Goal: Task Accomplishment & Management: Manage account settings

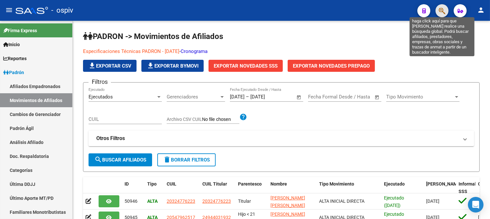
click at [441, 8] on icon "button" at bounding box center [442, 10] width 6 height 7
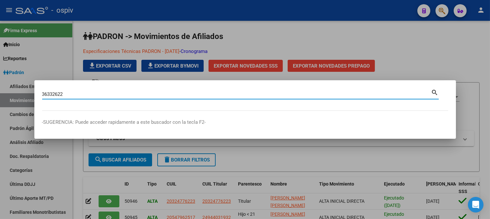
type input "36332622"
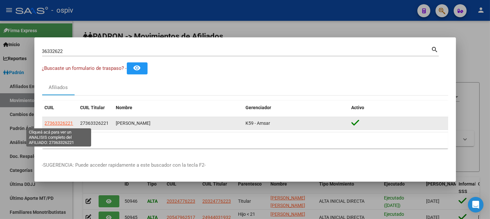
click at [61, 124] on span "27363326221" at bounding box center [59, 122] width 29 height 5
type textarea "27363326221"
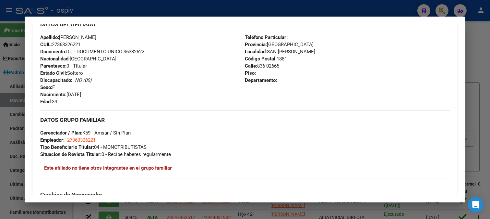
scroll to position [288, 0]
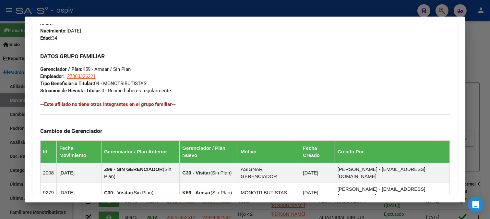
drag, startPoint x: 440, startPoint y: 10, endPoint x: 415, endPoint y: 10, distance: 25.0
click at [438, 10] on div at bounding box center [245, 109] width 490 height 219
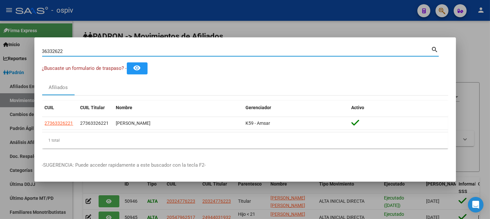
drag, startPoint x: 23, startPoint y: 47, endPoint x: 9, endPoint y: 47, distance: 14.3
click at [9, 47] on div "36332622 Buscar (apellido, dni, cuil, nro traspaso, cuit, obra social) search ¿…" at bounding box center [245, 109] width 490 height 219
paste input
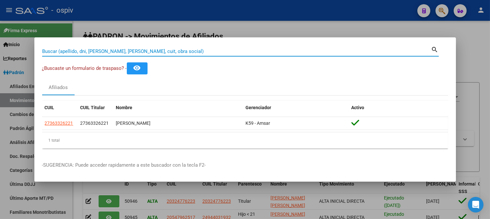
click at [68, 51] on input "Buscar (apellido, dni, [PERSON_NAME], [PERSON_NAME], cuit, obra social)" at bounding box center [236, 51] width 389 height 6
click at [69, 53] on input "Buscar (apellido, dni, [PERSON_NAME], [PERSON_NAME], cuit, obra social)" at bounding box center [236, 51] width 389 height 6
paste input "34551945"
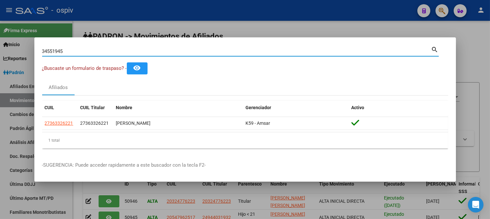
type input "34551945"
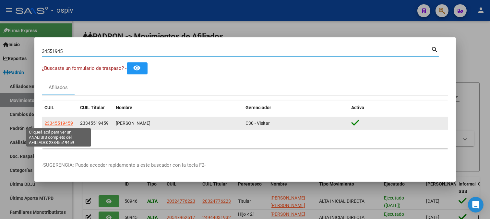
click at [63, 124] on span "23345519459" at bounding box center [59, 122] width 29 height 5
type textarea "23345519459"
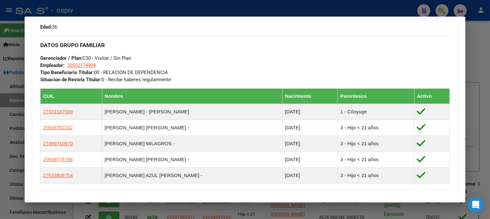
scroll to position [324, 0]
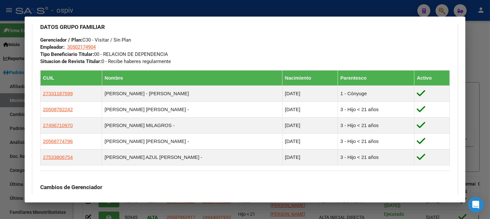
click at [441, 10] on div at bounding box center [245, 109] width 490 height 219
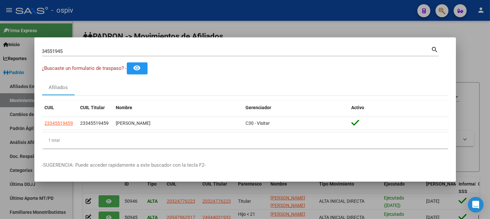
drag, startPoint x: 69, startPoint y: 54, endPoint x: 0, endPoint y: 43, distance: 70.3
click at [0, 43] on div "34551945 Buscar (apellido, dni, cuil, nro traspaso, cuit, obra social) search ¿…" at bounding box center [245, 109] width 490 height 219
click at [79, 51] on input "34551945" at bounding box center [236, 51] width 389 height 6
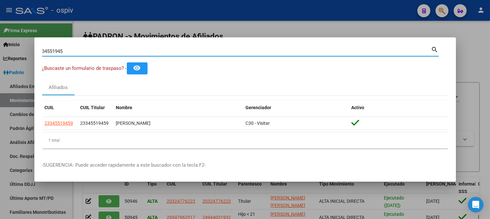
drag, startPoint x: 78, startPoint y: 51, endPoint x: 0, endPoint y: 44, distance: 78.8
click at [0, 44] on div "34551945 Buscar (apellido, dni, cuil, nro traspaso, cuit, obra social) search ¿…" at bounding box center [245, 109] width 490 height 219
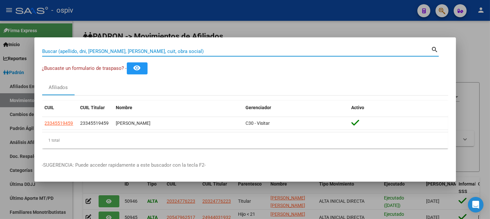
paste input "[PERSON_NAME]"
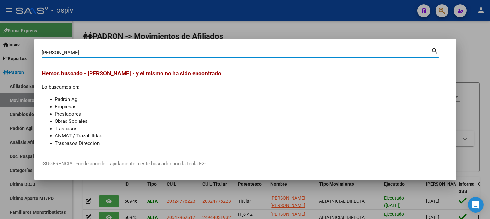
drag, startPoint x: 90, startPoint y: 51, endPoint x: 0, endPoint y: 27, distance: 92.8
click at [0, 27] on div "[PERSON_NAME] (apellido, dni, cuil, nro traspaso, cuit, obra social) search [PE…" at bounding box center [245, 109] width 490 height 219
type input "26206944"
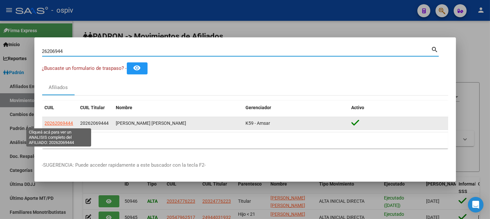
click at [59, 124] on span "20262069444" at bounding box center [59, 122] width 29 height 5
type textarea "20262069444"
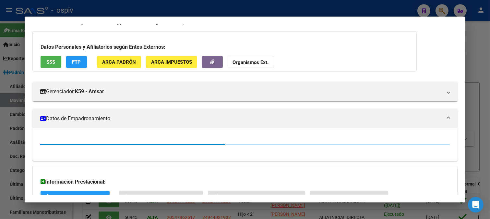
scroll to position [80, 0]
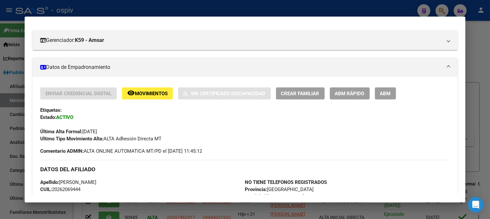
click at [387, 96] on button "ABM" at bounding box center [385, 93] width 21 height 12
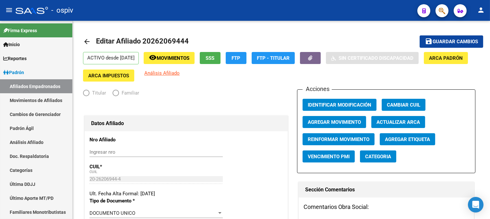
radio input "true"
type input "20-26206944-4"
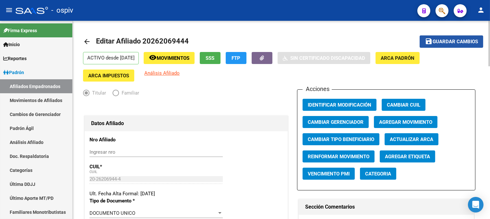
click at [457, 38] on span "save Guardar cambios" at bounding box center [451, 41] width 53 height 6
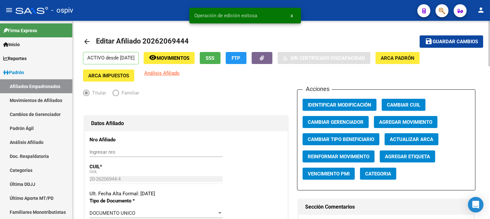
click at [380, 175] on span "Categoria" at bounding box center [378, 174] width 26 height 6
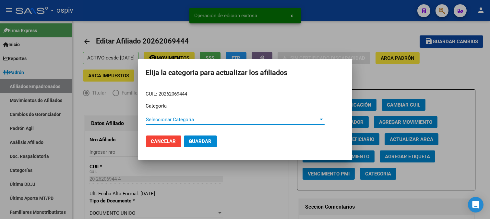
click at [165, 118] on span "Seleccionar Categoria" at bounding box center [232, 119] width 173 height 6
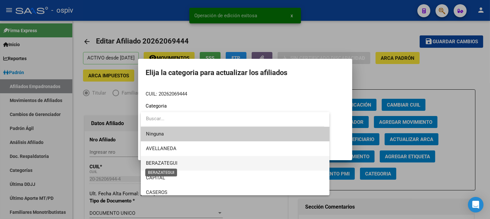
click at [167, 162] on span "BERAZATEGUI" at bounding box center [161, 163] width 31 height 6
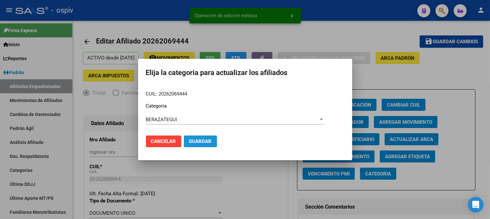
click at [207, 145] on button "Guardar" at bounding box center [200, 141] width 33 height 12
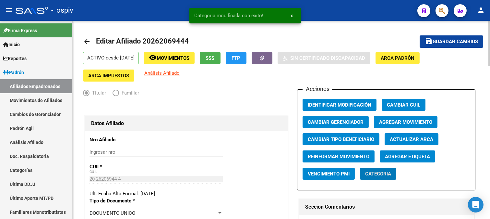
click at [408, 157] on span "Agregar Etiqueta" at bounding box center [407, 156] width 45 height 6
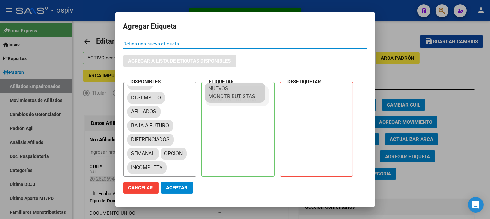
scroll to position [8, 0]
drag, startPoint x: 169, startPoint y: 156, endPoint x: 245, endPoint y: 98, distance: 95.1
click at [182, 187] on span "Aceptar" at bounding box center [176, 188] width 21 height 6
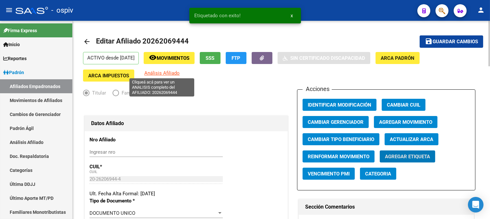
click at [162, 72] on span "Análisis Afiliado" at bounding box center [161, 73] width 35 height 6
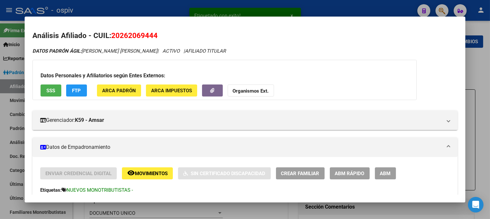
click at [80, 92] on span "FTP" at bounding box center [76, 91] width 9 height 6
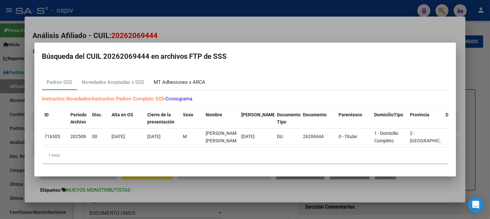
click at [184, 78] on div "MT Adhesiones x ARCA" at bounding box center [180, 81] width 52 height 7
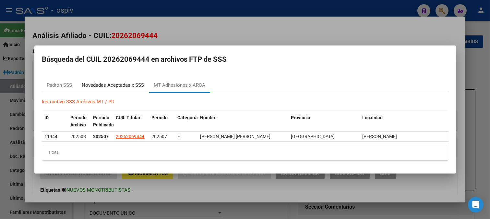
click at [128, 90] on div "Novedades Aceptadas x SSS" at bounding box center [113, 85] width 72 height 16
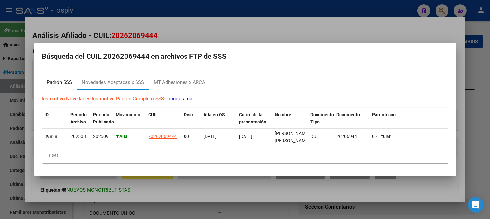
click at [64, 78] on div "Padrón SSS" at bounding box center [59, 81] width 25 height 7
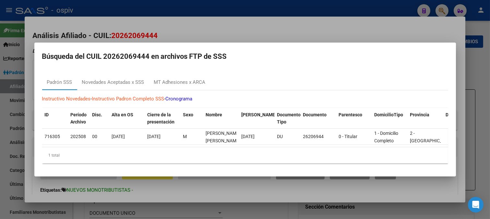
click at [226, 32] on div at bounding box center [245, 109] width 490 height 219
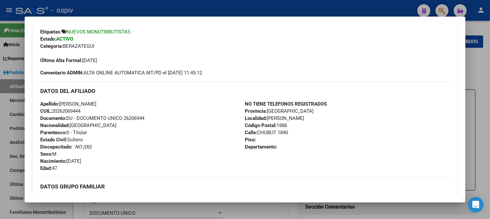
scroll to position [72, 0]
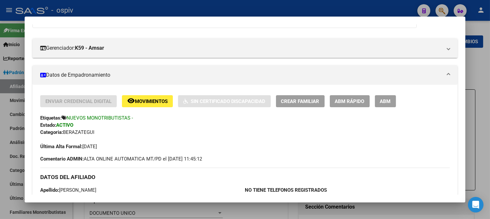
click at [382, 101] on span "ABM" at bounding box center [385, 101] width 11 height 6
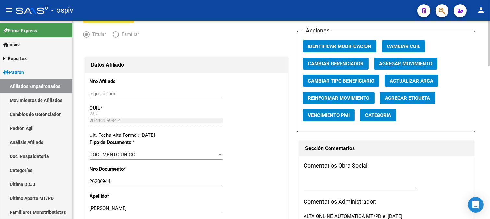
scroll to position [180, 0]
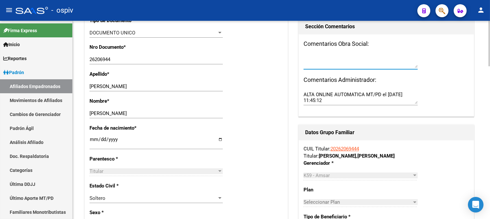
click at [326, 66] on textarea at bounding box center [361, 61] width 114 height 13
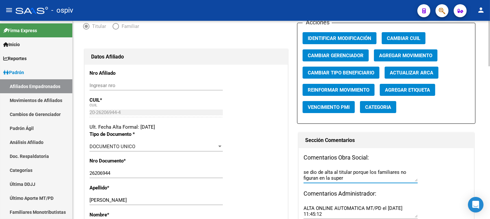
scroll to position [0, 0]
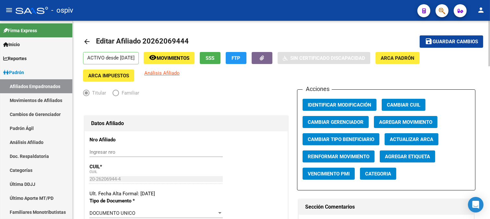
type textarea "se dio de alta al titular porque los familiares no figuran en la super"
click at [456, 43] on span "Guardar cambios" at bounding box center [455, 42] width 45 height 6
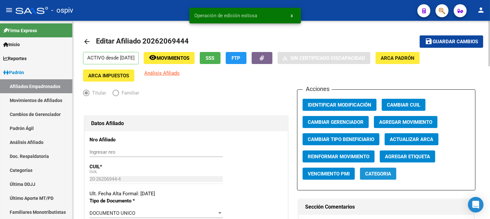
click at [376, 173] on span "Categoria" at bounding box center [378, 174] width 26 height 6
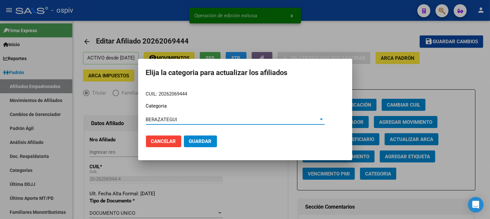
click at [202, 148] on mat-dialog-actions "Cancelar Guardar" at bounding box center [245, 141] width 198 height 22
click at [200, 142] on span "Guardar" at bounding box center [200, 141] width 23 height 6
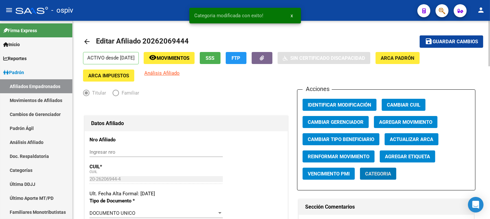
click at [166, 77] on app-link-go-to "Análisis Afiliado" at bounding box center [161, 75] width 35 height 12
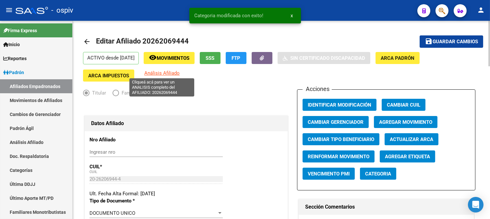
click at [151, 73] on span "Análisis Afiliado" at bounding box center [161, 73] width 35 height 6
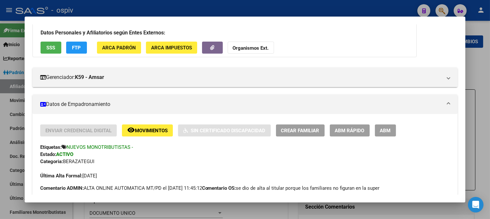
scroll to position [8, 0]
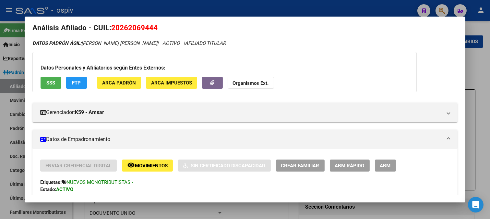
click at [451, 13] on div at bounding box center [245, 109] width 490 height 219
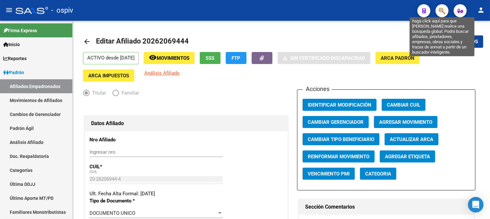
click at [440, 11] on icon "button" at bounding box center [442, 10] width 6 height 7
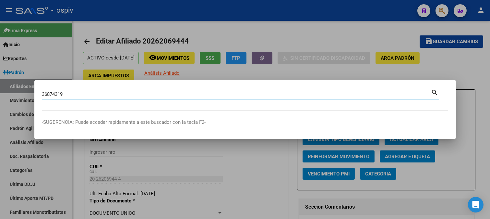
type input "36874319"
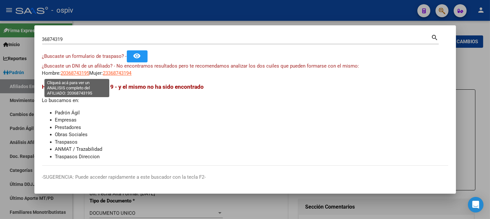
click at [69, 72] on span "20368743195" at bounding box center [75, 73] width 29 height 6
type textarea "20368743195"
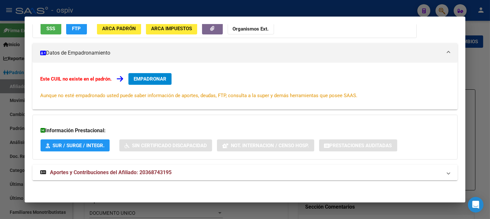
scroll to position [35, 0]
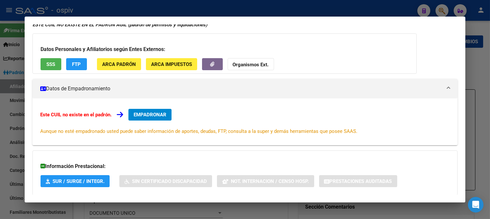
click at [159, 117] on button "EMPADRONAR" at bounding box center [149, 115] width 43 height 12
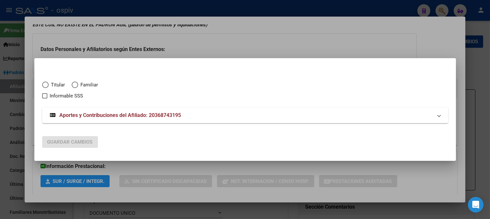
click at [47, 81] on label "Titular" at bounding box center [57, 84] width 30 height 7
click at [47, 81] on input "Titular" at bounding box center [45, 84] width 6 height 6
radio input "true"
checkbox input "true"
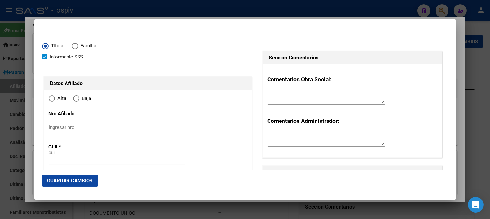
type input "20-36874319-5"
type input "36874319"
type input "BARROCA"
type input "[PERSON_NAME]"
type input "[DATE]"
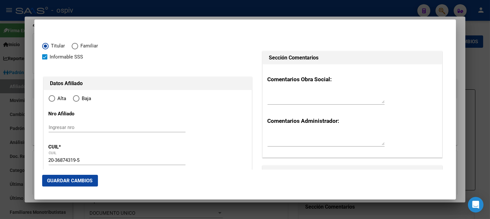
type input "VILLA FIORITO"
type input "1829"
type input "GRAL HORNOS"
type input "1428"
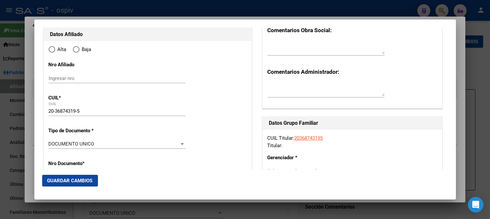
type input "VILLA FIORITO"
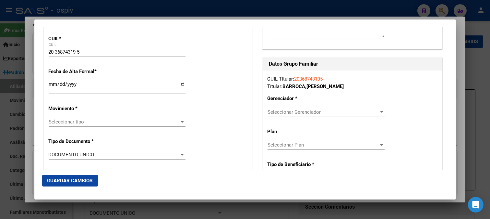
radio input "true"
click at [49, 82] on input "Ingresar fecha" at bounding box center [117, 86] width 137 height 10
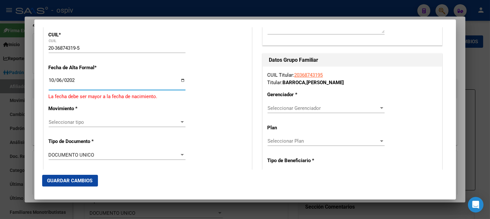
type input "[DATE]"
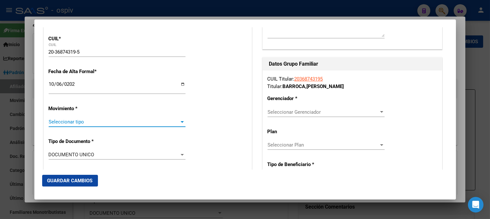
click at [69, 123] on span "Seleccionar tipo" at bounding box center [114, 122] width 131 height 6
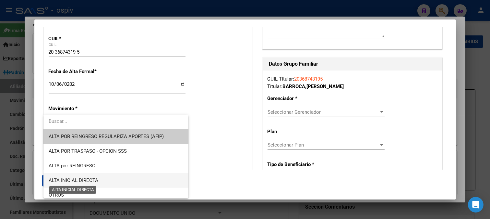
click at [93, 178] on span "ALTA INICIAL DIRECTA" at bounding box center [74, 180] width 50 height 6
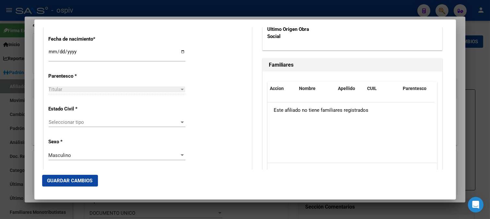
scroll to position [360, 0]
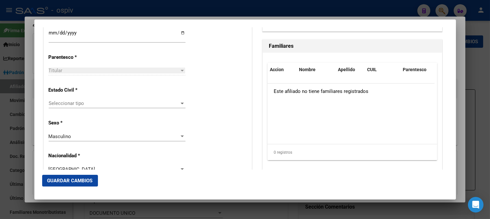
click at [69, 108] on div "Seleccionar tipo Seleccionar tipo" at bounding box center [117, 106] width 137 height 16
click at [69, 106] on span "Seleccionar tipo" at bounding box center [114, 103] width 131 height 6
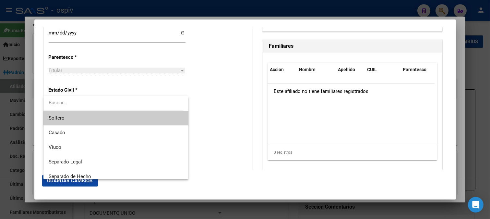
click at [76, 121] on span "Soltero" at bounding box center [116, 118] width 135 height 15
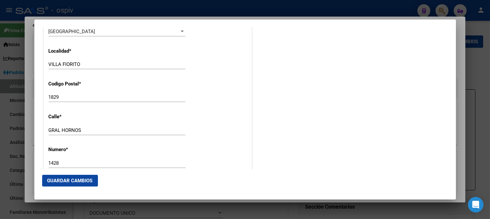
scroll to position [685, 0]
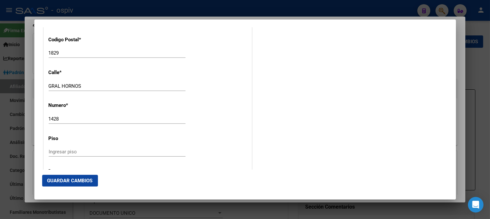
drag, startPoint x: 84, startPoint y: 180, endPoint x: 322, endPoint y: 141, distance: 241.2
click at [85, 179] on span "Guardar Cambios" at bounding box center [69, 180] width 45 height 6
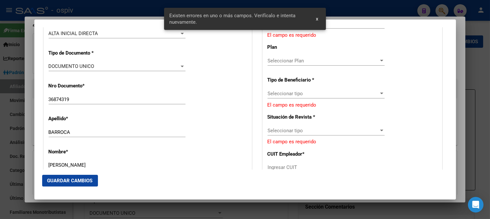
scroll to position [108, 0]
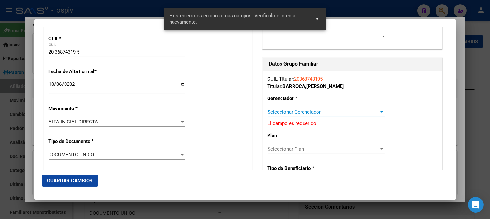
click at [299, 111] on span "Seleccionar Gerenciador" at bounding box center [323, 112] width 111 height 6
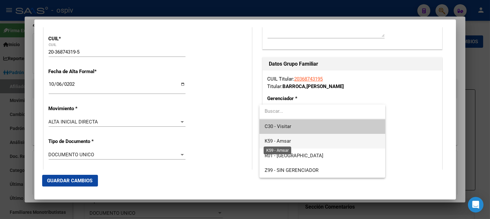
click at [288, 139] on span "K59 - Amsar" at bounding box center [278, 141] width 26 height 6
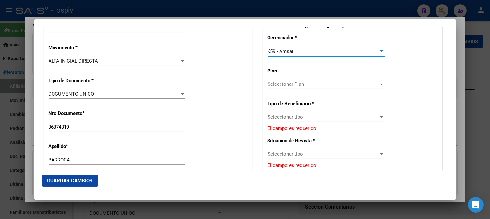
scroll to position [180, 0]
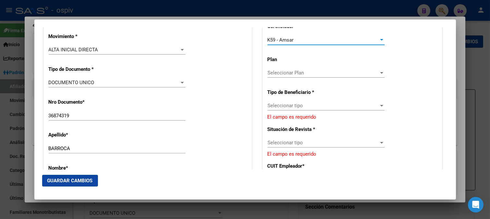
click at [285, 106] on span "Seleccionar tipo" at bounding box center [323, 105] width 111 height 6
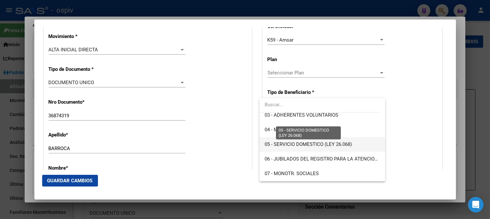
scroll to position [36, 0]
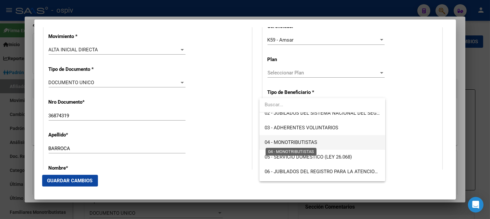
click at [299, 143] on span "04 - MONOTRIBUTISTAS" at bounding box center [291, 142] width 53 height 6
type input "20-36874319-5"
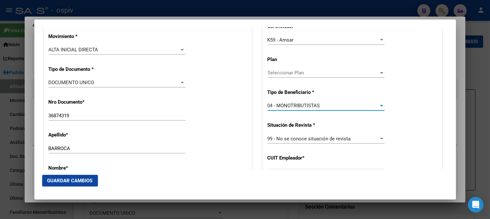
click at [89, 180] on span "Guardar Cambios" at bounding box center [69, 180] width 45 height 6
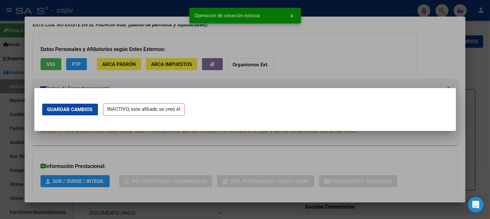
scroll to position [0, 0]
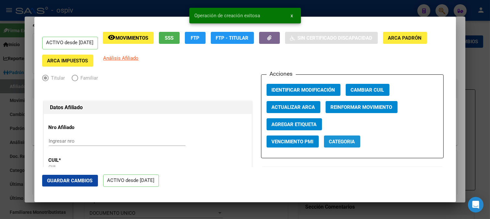
click at [349, 143] on span "Categoria" at bounding box center [342, 141] width 26 height 6
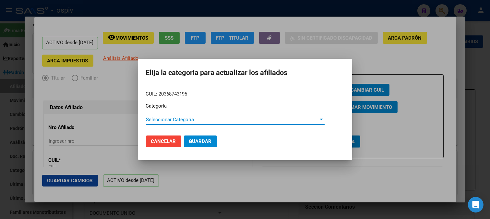
click at [202, 122] on div "Seleccionar Categoria Seleccionar Categoria" at bounding box center [235, 119] width 179 height 10
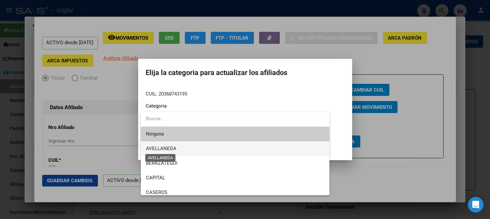
click at [172, 147] on span "AVELLANEDA" at bounding box center [161, 148] width 30 height 6
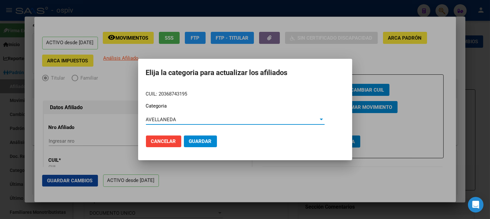
drag, startPoint x: 202, startPoint y: 136, endPoint x: 246, endPoint y: 138, distance: 44.8
click at [202, 137] on button "Guardar" at bounding box center [200, 141] width 33 height 12
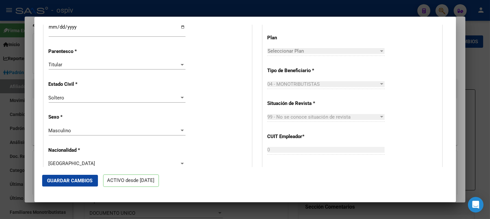
scroll to position [360, 0]
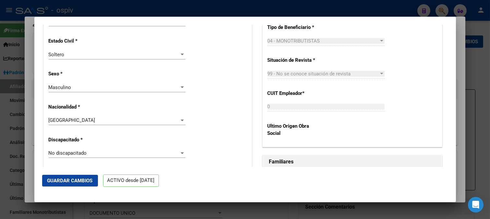
click at [78, 181] on span "Guardar Cambios" at bounding box center [69, 180] width 45 height 6
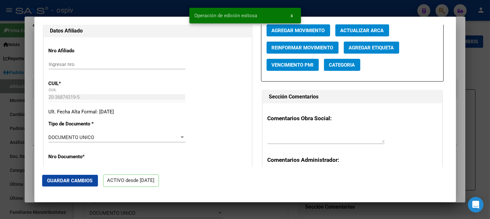
scroll to position [0, 0]
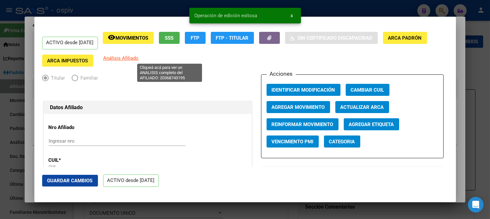
click at [139, 58] on span "Análisis Afiliado" at bounding box center [120, 58] width 35 height 6
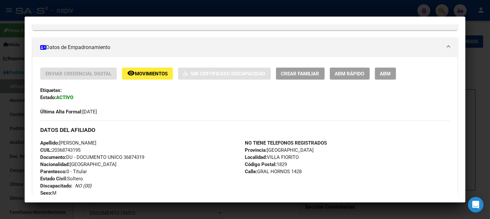
scroll to position [108, 0]
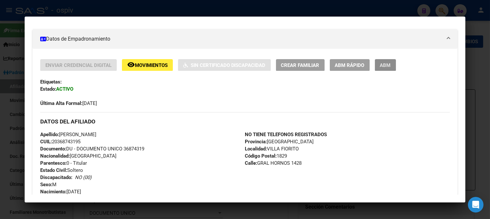
click at [390, 64] on span "ABM" at bounding box center [385, 65] width 11 height 6
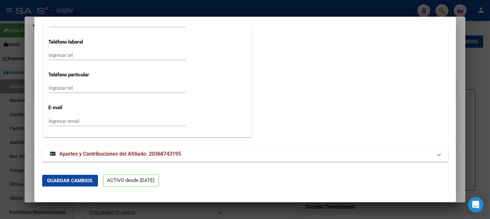
scroll to position [833, 0]
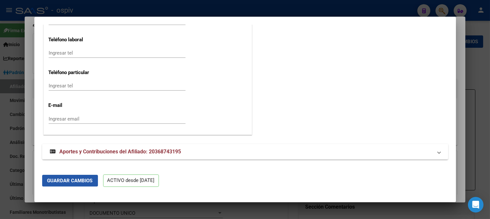
click at [79, 180] on span "Guardar Cambios" at bounding box center [69, 180] width 45 height 6
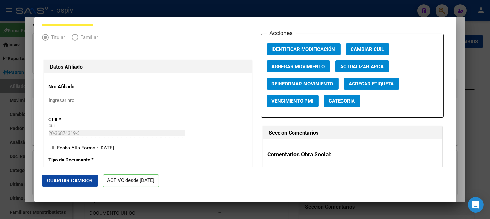
scroll to position [40, 0]
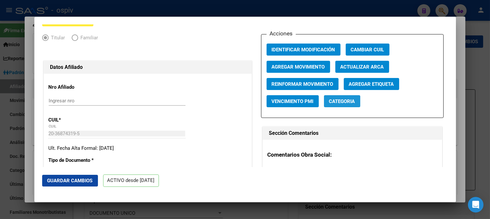
click at [338, 104] on span "Categoria" at bounding box center [342, 101] width 26 height 6
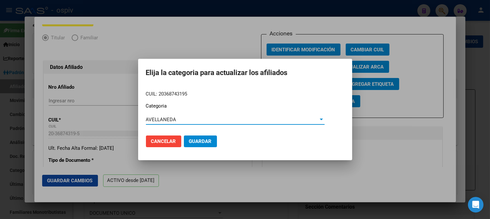
click at [202, 142] on span "Guardar" at bounding box center [200, 141] width 23 height 6
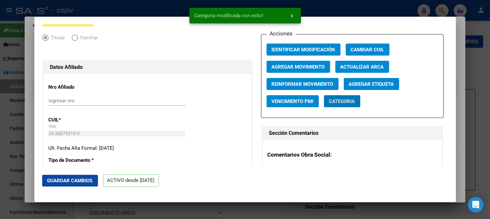
click at [370, 83] on span "Agregar Etiqueta" at bounding box center [371, 84] width 45 height 6
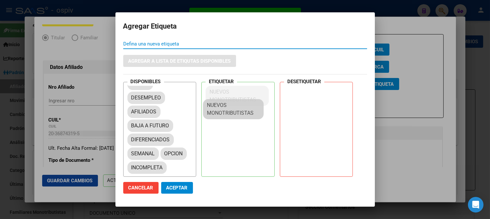
scroll to position [8, 0]
drag, startPoint x: 157, startPoint y: 150, endPoint x: 237, endPoint y: 88, distance: 101.4
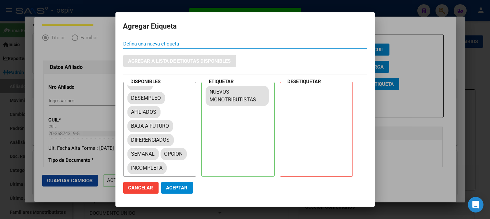
click at [177, 186] on span "Aceptar" at bounding box center [176, 188] width 21 height 6
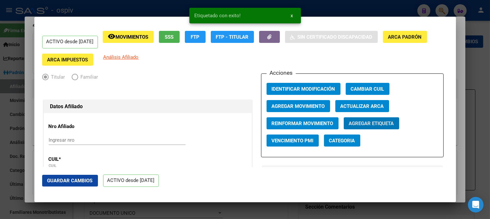
scroll to position [0, 0]
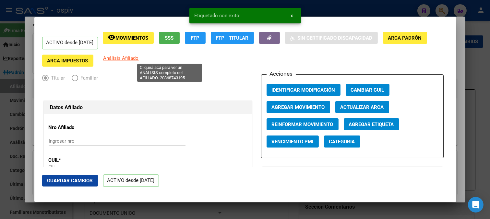
click at [139, 57] on span "Análisis Afiliado" at bounding box center [120, 58] width 35 height 6
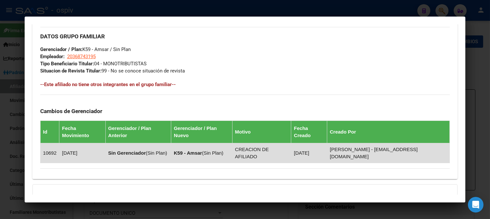
scroll to position [296, 0]
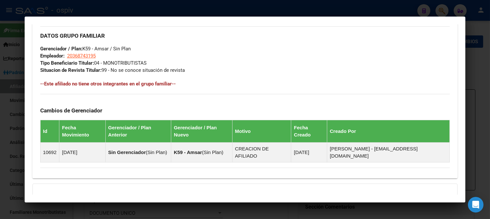
click at [284, 7] on div at bounding box center [245, 109] width 490 height 219
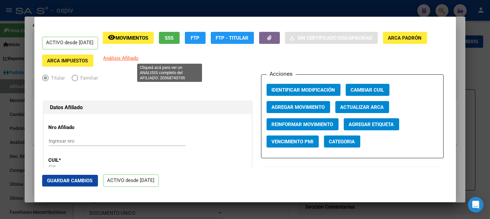
click at [139, 56] on span "Análisis Afiliado" at bounding box center [120, 58] width 35 height 6
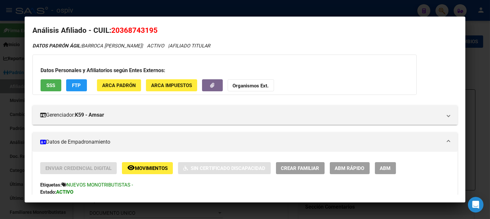
scroll to position [0, 0]
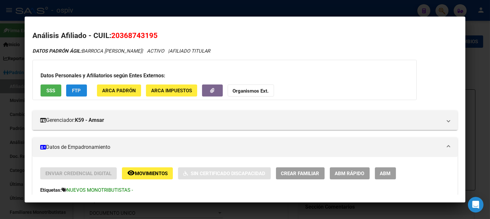
drag, startPoint x: 70, startPoint y: 88, endPoint x: 77, endPoint y: 88, distance: 6.2
click at [77, 88] on button "FTP" at bounding box center [76, 90] width 21 height 12
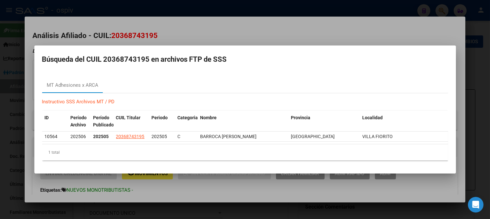
click at [451, 9] on div at bounding box center [245, 109] width 490 height 219
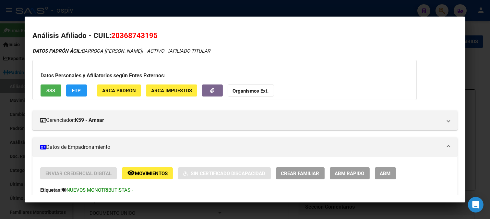
click at [440, 10] on div at bounding box center [245, 109] width 490 height 219
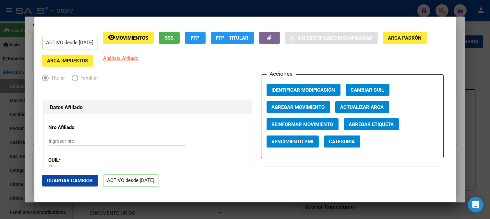
click at [448, 11] on div at bounding box center [245, 109] width 490 height 219
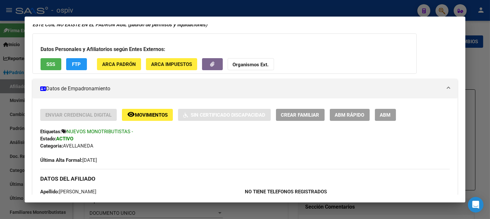
click at [447, 9] on div at bounding box center [245, 109] width 490 height 219
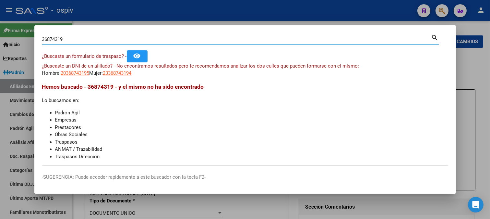
drag, startPoint x: 75, startPoint y: 40, endPoint x: 26, endPoint y: 34, distance: 48.7
click at [26, 34] on div "36874319 Buscar (apellido, dni, cuil, nro traspaso, cuit, obra social) search ¿…" at bounding box center [245, 109] width 490 height 219
type input "37786644"
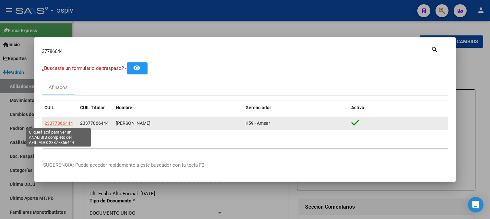
click at [69, 123] on span "23377866444" at bounding box center [59, 122] width 29 height 5
type textarea "23377866444"
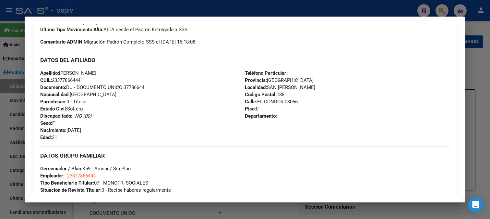
scroll to position [188, 0]
drag, startPoint x: 438, startPoint y: 12, endPoint x: 195, endPoint y: 31, distance: 244.0
click at [438, 12] on div at bounding box center [245, 109] width 490 height 219
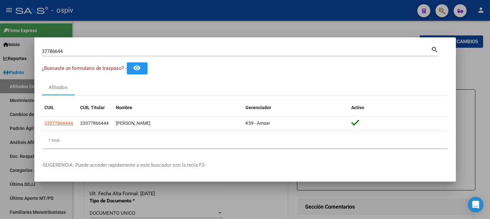
drag, startPoint x: 107, startPoint y: 47, endPoint x: 15, endPoint y: 47, distance: 92.8
click at [15, 47] on div "37786644 Buscar (apellido, dni, cuil, nro traspaso, cuit, obra social) search ¿…" at bounding box center [245, 109] width 490 height 219
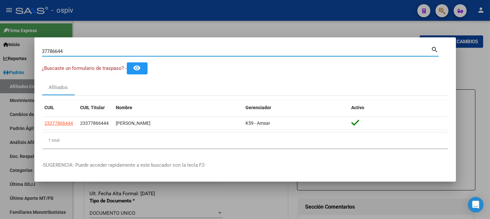
drag, startPoint x: 71, startPoint y: 54, endPoint x: 0, endPoint y: 43, distance: 71.5
click at [0, 43] on div "37786644 Buscar (apellido, dni, cuil, nro traspaso, cuit, obra social) search ¿…" at bounding box center [245, 109] width 490 height 219
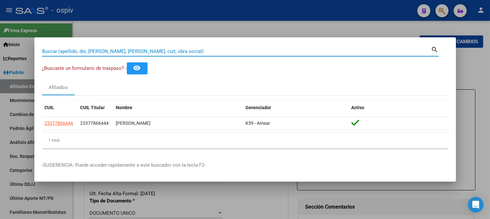
paste input "27348528241"
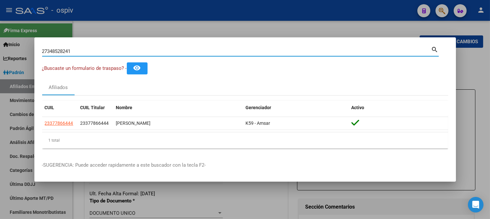
type input "27348528241"
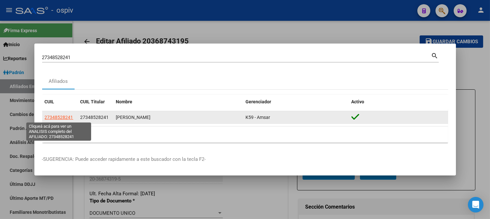
click at [66, 117] on span "27348528241" at bounding box center [59, 116] width 29 height 5
type textarea "27348528241"
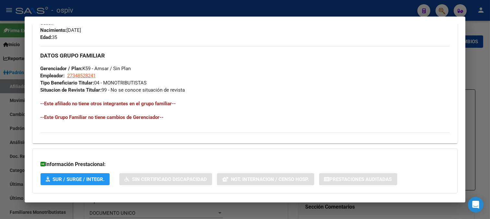
scroll to position [323, 0]
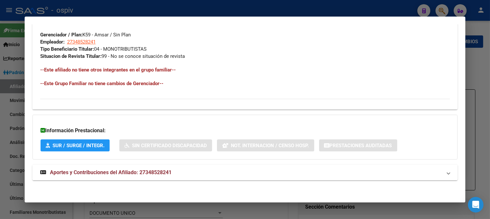
click at [435, 7] on div at bounding box center [245, 109] width 490 height 219
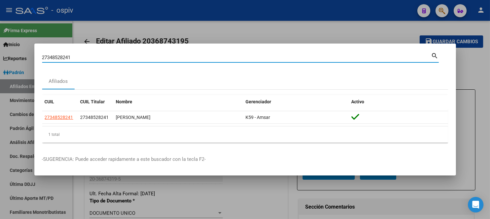
drag, startPoint x: 54, startPoint y: 56, endPoint x: 4, endPoint y: 53, distance: 49.7
click at [4, 53] on div "27348528241 Buscar (apellido, dni, cuil, nro traspaso, cuit, obra social) searc…" at bounding box center [245, 109] width 490 height 219
type input "94758429"
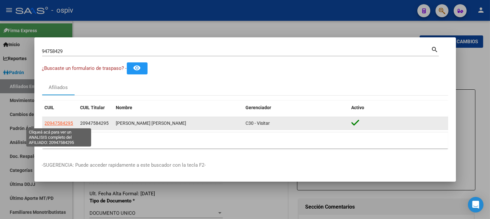
click at [69, 125] on span "20947584295" at bounding box center [59, 122] width 29 height 5
type textarea "20947584295"
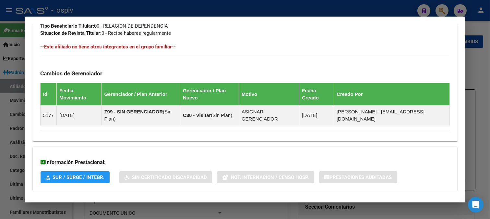
scroll to position [385, 0]
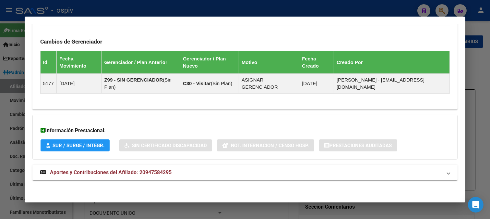
click at [148, 167] on mat-expansion-panel-header "Aportes y Contribuciones del Afiliado: 20947584295" at bounding box center [245, 172] width 426 height 16
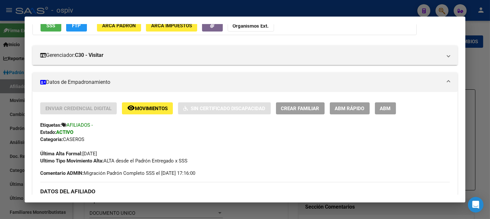
scroll to position [0, 0]
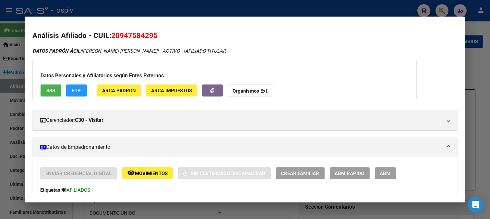
click at [119, 34] on span "20947584295" at bounding box center [134, 35] width 46 height 8
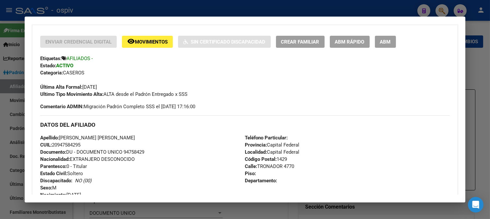
scroll to position [144, 0]
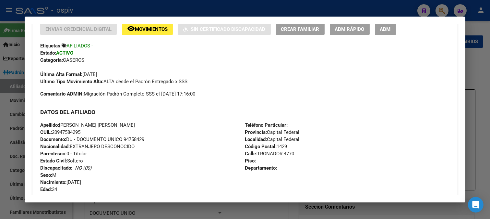
drag, startPoint x: 53, startPoint y: 131, endPoint x: 86, endPoint y: 131, distance: 33.4
click at [86, 131] on div "Apellido: [PERSON_NAME] [PERSON_NAME] CUIL: 20947584295 Documento: DU - DOCUMEN…" at bounding box center [142, 156] width 205 height 71
copy span "20947584295"
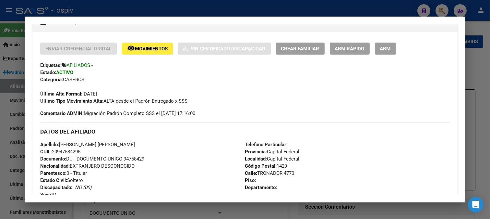
scroll to position [108, 0]
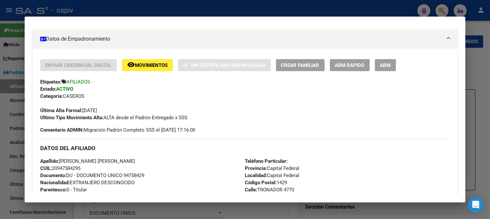
click at [388, 64] on span "ABM" at bounding box center [385, 65] width 11 height 6
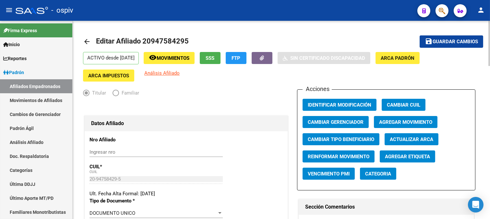
click at [407, 122] on span "Agregar Movimiento" at bounding box center [405, 122] width 53 height 6
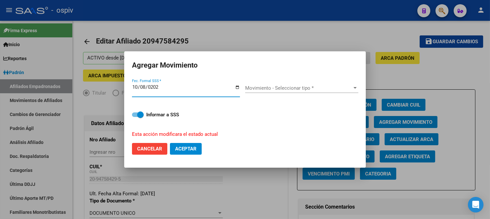
type input "[DATE]"
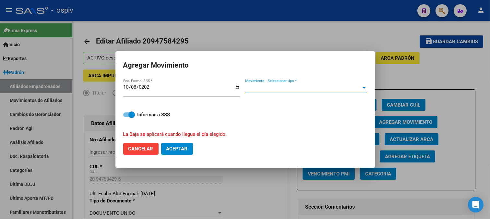
click at [281, 87] on span "Movimiento - Seleccionar tipo *" at bounding box center [303, 88] width 116 height 6
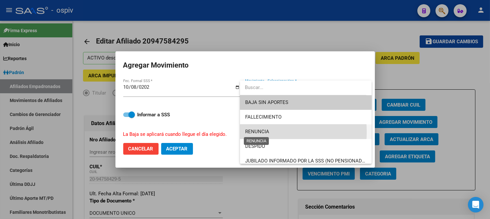
click at [264, 132] on span "RENUNCIA" at bounding box center [257, 131] width 24 height 6
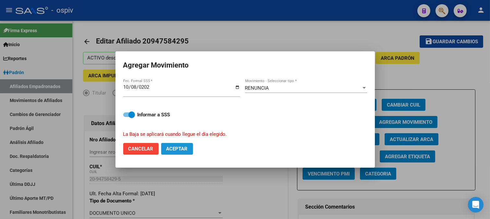
click at [182, 148] on span "Aceptar" at bounding box center [176, 149] width 21 height 6
checkbox input "false"
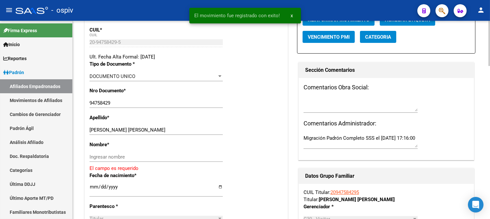
scroll to position [144, 0]
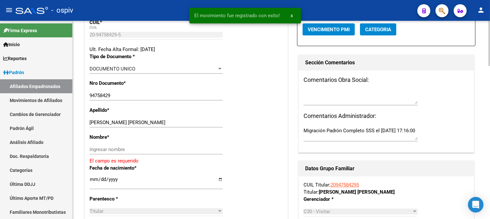
drag, startPoint x: 322, startPoint y: 107, endPoint x: 322, endPoint y: 102, distance: 4.9
click at [322, 106] on div at bounding box center [361, 101] width 114 height 22
click at [321, 101] on textarea at bounding box center [361, 97] width 114 height 13
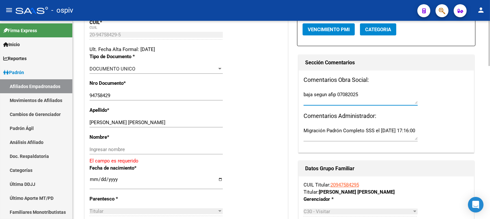
drag, startPoint x: 341, startPoint y: 94, endPoint x: 375, endPoint y: 94, distance: 34.1
click at [370, 94] on textarea "baja segun afip 07082025" at bounding box center [361, 97] width 114 height 13
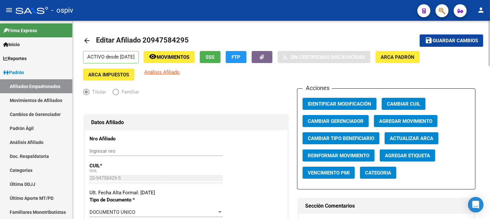
scroll to position [0, 0]
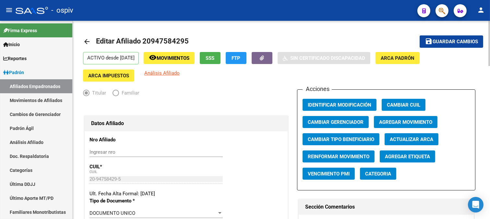
type textarea "baja segun afip 08072025"
click at [451, 39] on span "Guardar cambios" at bounding box center [455, 42] width 45 height 6
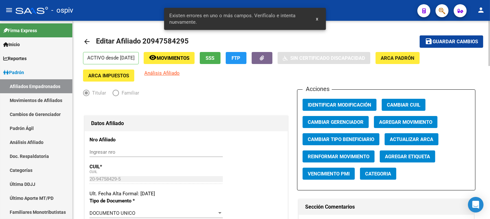
click at [236, 91] on div "Titular Familiar" at bounding box center [186, 94] width 206 height 10
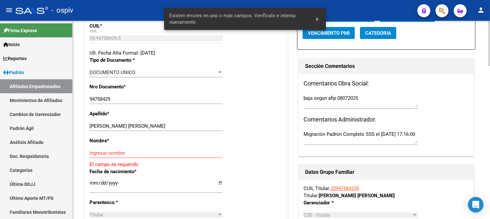
scroll to position [144, 0]
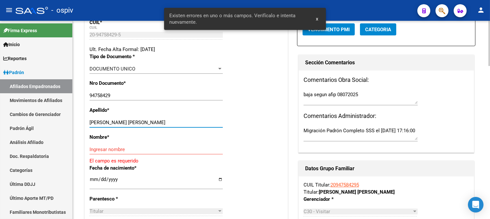
drag, startPoint x: 128, startPoint y: 122, endPoint x: 134, endPoint y: 123, distance: 6.1
click at [134, 123] on input "[PERSON_NAME] [PERSON_NAME]" at bounding box center [156, 122] width 133 height 6
drag, startPoint x: 189, startPoint y: 123, endPoint x: 193, endPoint y: 123, distance: 3.9
click at [193, 123] on input "[PERSON_NAME] [PERSON_NAME]" at bounding box center [156, 122] width 133 height 6
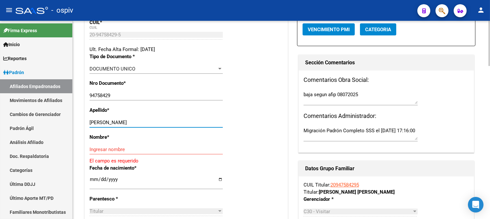
type input "[PERSON_NAME]"
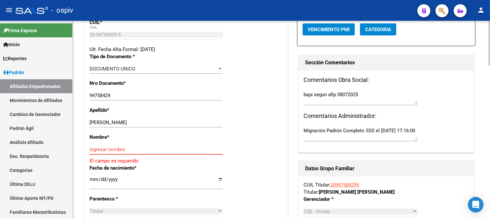
click at [118, 146] on input "Ingresar nombre" at bounding box center [156, 149] width 133 height 6
paste input "[PERSON_NAME]"
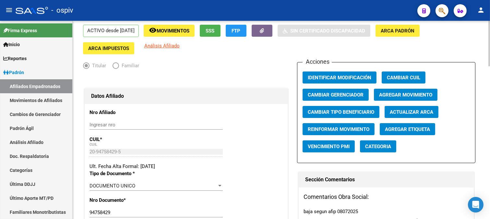
scroll to position [0, 0]
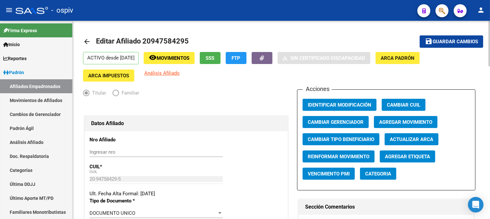
type input "[PERSON_NAME]"
click at [456, 43] on span "Guardar cambios" at bounding box center [455, 42] width 45 height 6
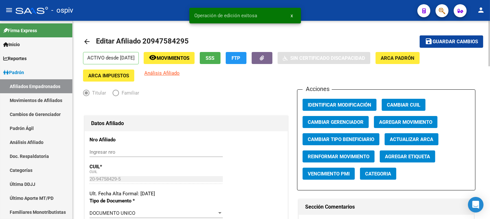
click at [383, 173] on span "Categoria" at bounding box center [378, 174] width 26 height 6
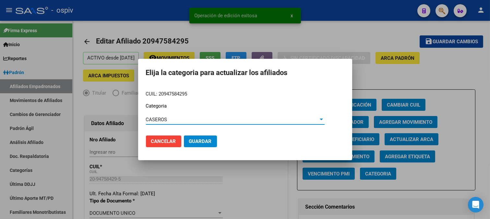
click at [220, 138] on mat-dialog-actions "Cancelar Guardar" at bounding box center [245, 141] width 198 height 22
click at [199, 138] on button "Guardar" at bounding box center [200, 141] width 33 height 12
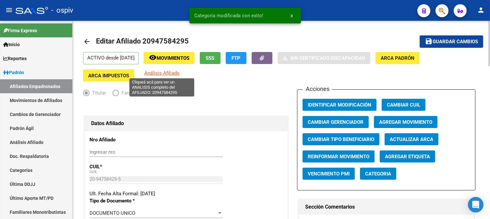
click at [169, 74] on span "Análisis Afiliado" at bounding box center [161, 73] width 35 height 6
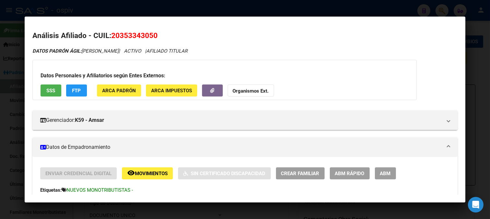
click at [0, 77] on div at bounding box center [245, 109] width 490 height 219
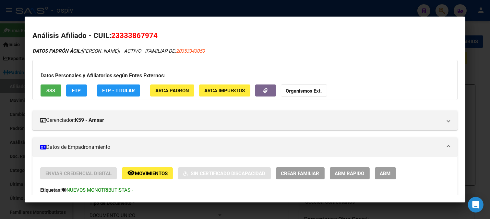
click at [0, 77] on div at bounding box center [245, 109] width 490 height 219
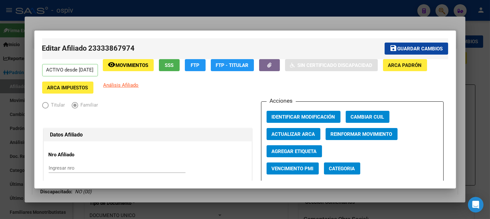
click at [0, 77] on div at bounding box center [245, 109] width 490 height 219
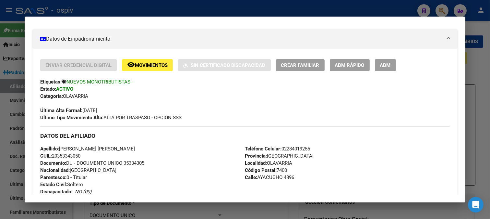
click at [16, 83] on div at bounding box center [245, 109] width 490 height 219
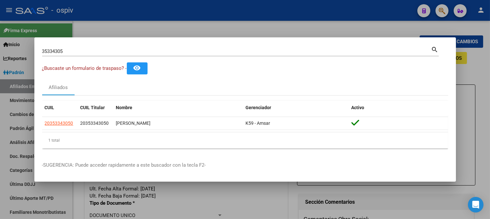
click at [16, 83] on div at bounding box center [245, 109] width 490 height 219
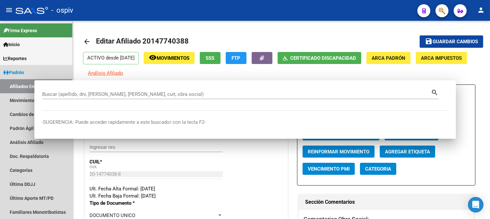
click at [16, 83] on link "Afiliados Empadronados" at bounding box center [36, 86] width 72 height 14
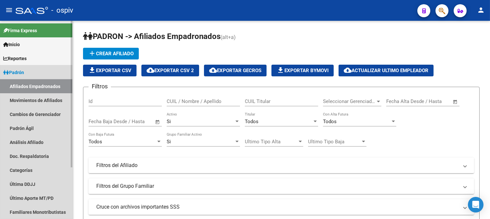
click at [48, 83] on link "Afiliados Empadronados" at bounding box center [36, 86] width 72 height 14
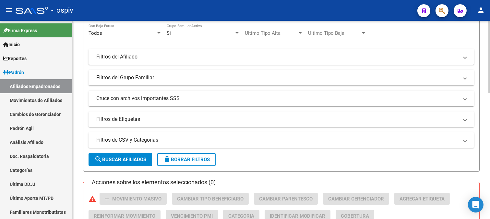
scroll to position [108, 0]
click at [132, 121] on mat-panel-title "Filtros de Etiquetas" at bounding box center [277, 119] width 362 height 7
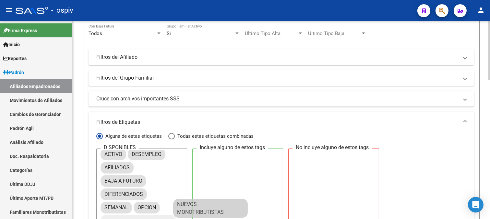
scroll to position [0, 0]
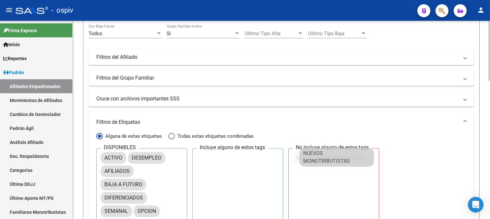
drag, startPoint x: 147, startPoint y: 213, endPoint x: 351, endPoint y: 150, distance: 213.5
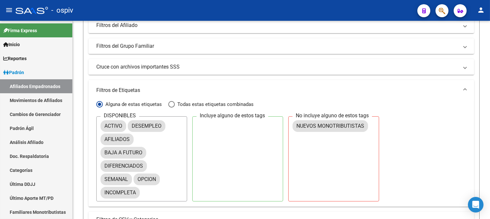
scroll to position [180, 0]
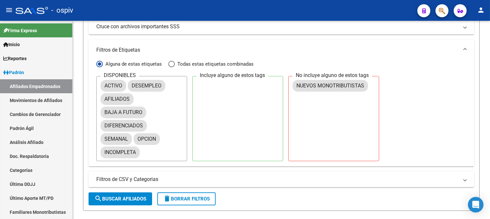
drag, startPoint x: 131, startPoint y: 203, endPoint x: 135, endPoint y: 200, distance: 4.8
click at [131, 203] on button "search Buscar Afiliados" at bounding box center [121, 198] width 64 height 13
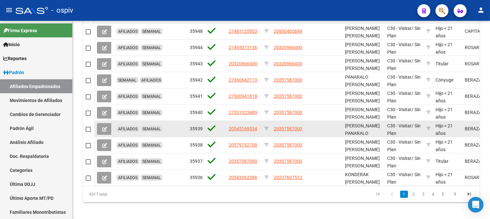
scroll to position [455, 0]
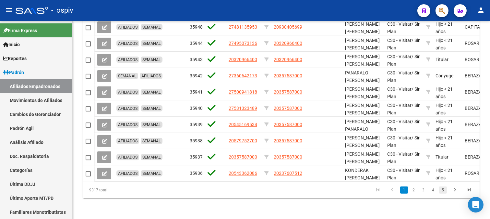
click at [446, 190] on link "5" at bounding box center [443, 189] width 8 height 7
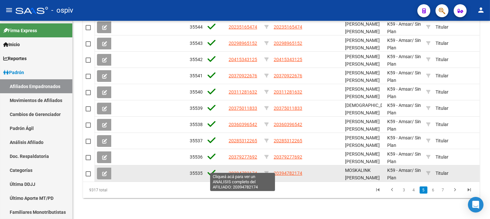
click at [245, 170] on span "20394782174" at bounding box center [243, 172] width 29 height 5
type textarea "20394782174"
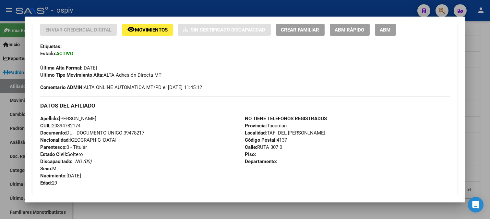
scroll to position [144, 0]
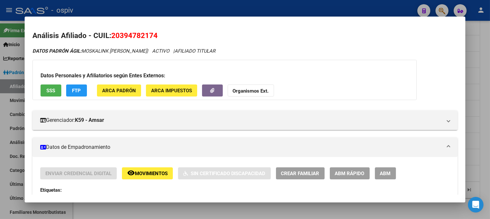
scroll to position [144, 0]
